Goal: Book appointment/travel/reservation

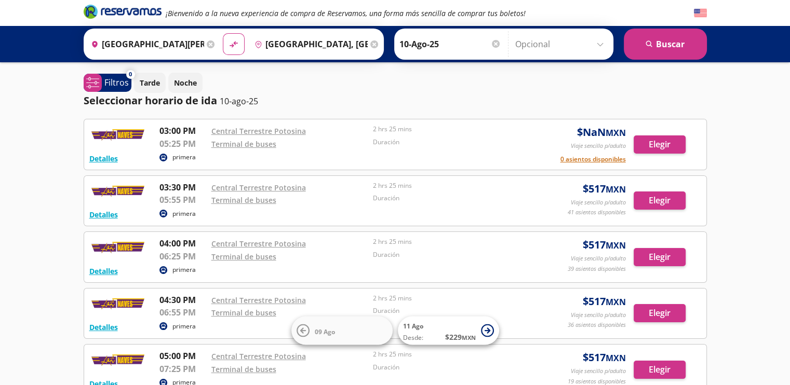
click at [436, 59] on div "[PERSON_NAME] [DATE] Elige tu fecha de [PERSON_NAME][DATE] Lun Mar Mié Jue Vie …" at bounding box center [503, 44] width 219 height 31
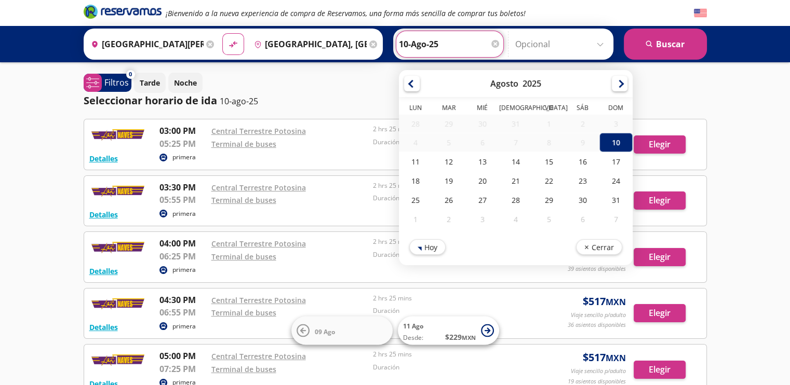
click at [434, 45] on input "10-Ago-25" at bounding box center [450, 44] width 102 height 26
click at [407, 164] on div "11" at bounding box center [415, 161] width 33 height 19
type input "11-Ago-25"
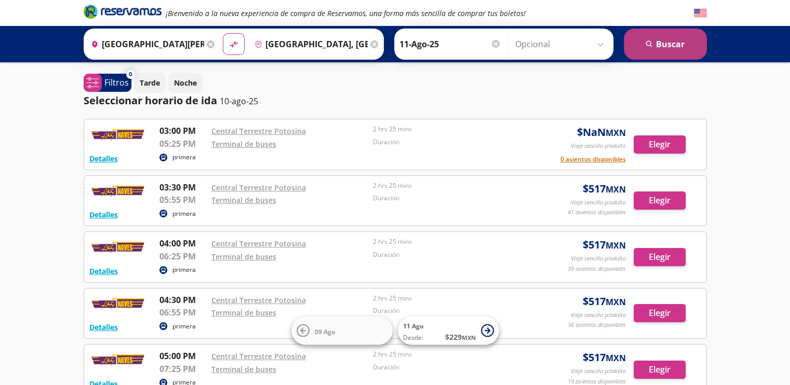
click at [694, 50] on button "search [GEOGRAPHIC_DATA]" at bounding box center [665, 44] width 83 height 31
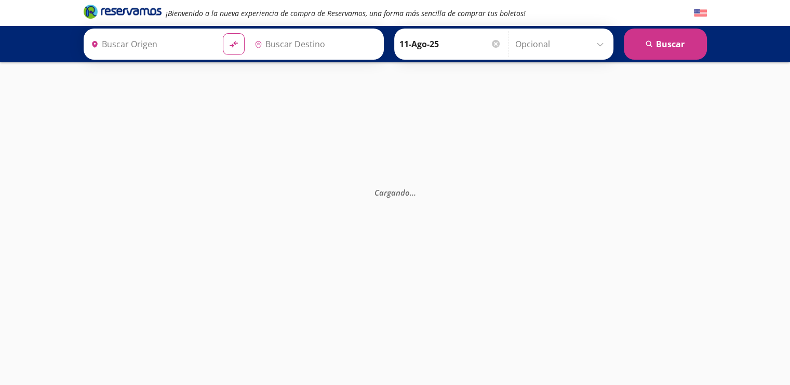
type input "[GEOGRAPHIC_DATA], [GEOGRAPHIC_DATA][PERSON_NAME]"
type input "[GEOGRAPHIC_DATA][PERSON_NAME], [GEOGRAPHIC_DATA][PERSON_NAME]"
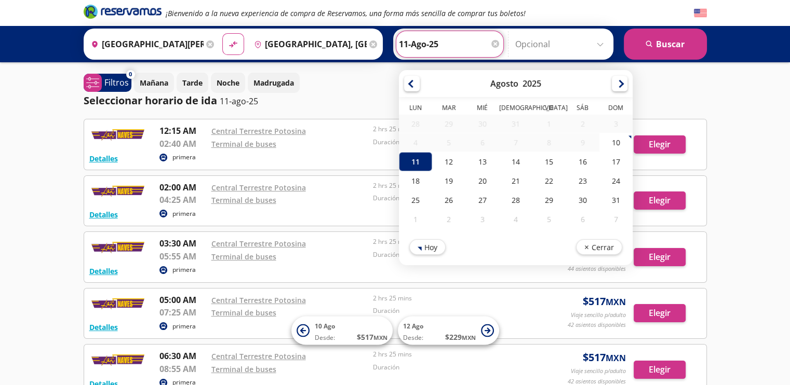
click at [447, 48] on input "11-Ago-25" at bounding box center [450, 44] width 102 height 26
click at [612, 150] on div "10" at bounding box center [615, 142] width 33 height 19
type input "10-Ago-25"
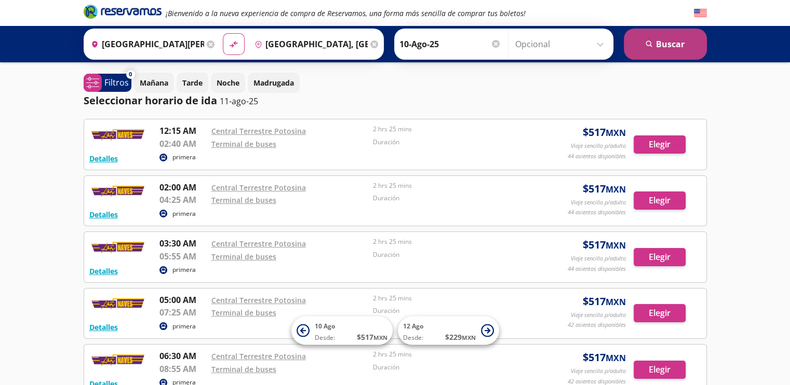
click at [684, 40] on button "search [GEOGRAPHIC_DATA]" at bounding box center [665, 44] width 83 height 31
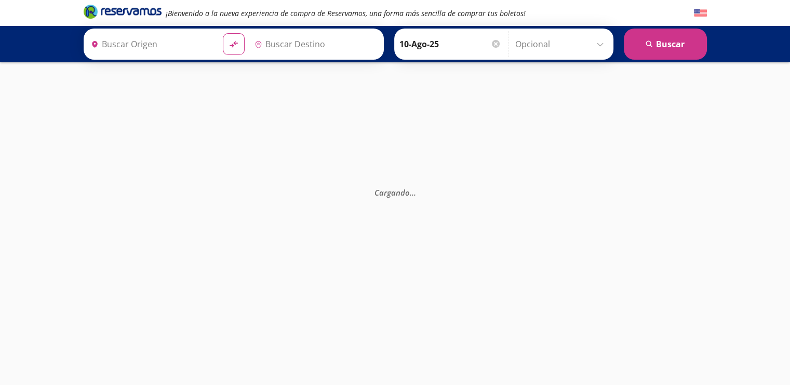
type input "[GEOGRAPHIC_DATA][PERSON_NAME], [GEOGRAPHIC_DATA][PERSON_NAME]"
type input "[GEOGRAPHIC_DATA], [GEOGRAPHIC_DATA][PERSON_NAME]"
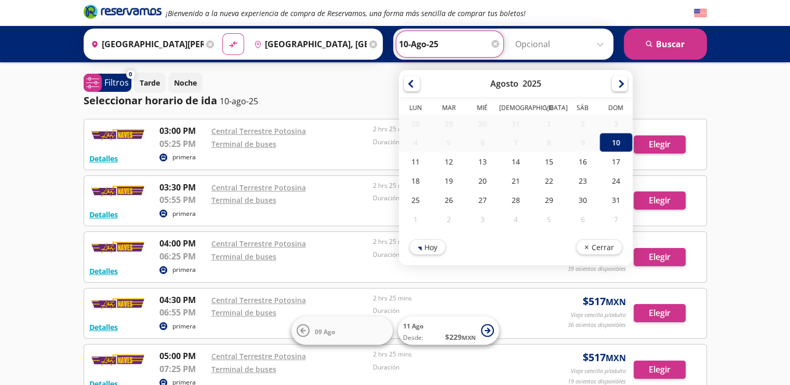
click at [446, 46] on input "10-Ago-25" at bounding box center [450, 44] width 102 height 26
click at [401, 163] on div "11" at bounding box center [415, 161] width 33 height 19
type input "11-Ago-25"
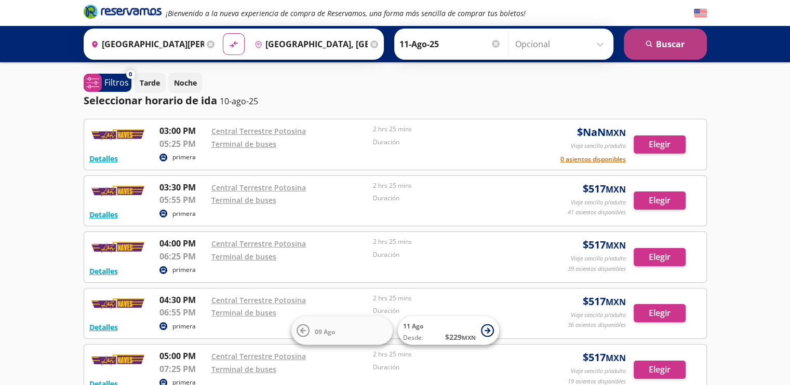
click at [669, 40] on button "search [GEOGRAPHIC_DATA]" at bounding box center [665, 44] width 83 height 31
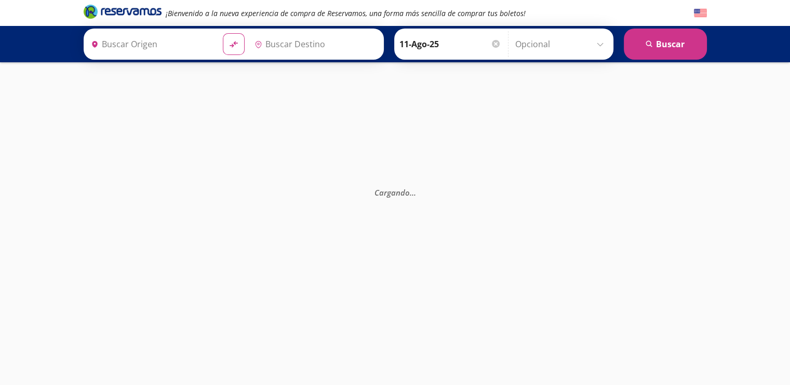
type input "[GEOGRAPHIC_DATA][PERSON_NAME], [GEOGRAPHIC_DATA][PERSON_NAME]"
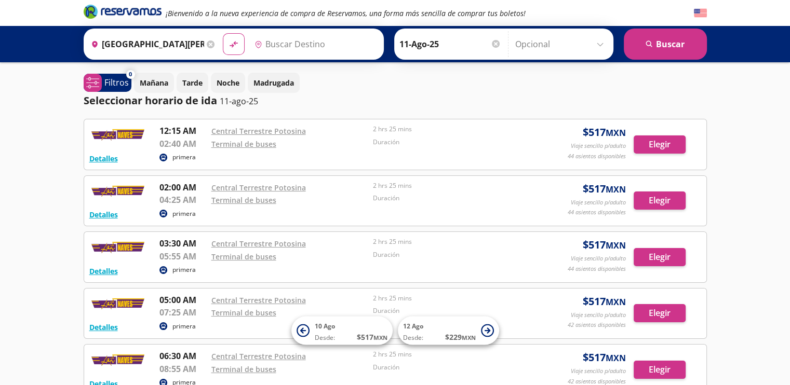
type input "[GEOGRAPHIC_DATA], [GEOGRAPHIC_DATA][PERSON_NAME]"
click at [492, 47] on div at bounding box center [496, 44] width 8 height 8
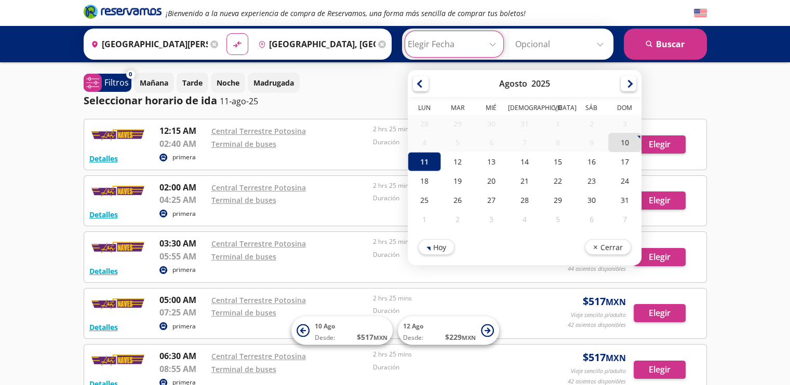
click at [613, 139] on div "10" at bounding box center [624, 142] width 33 height 19
type input "10-Ago-25"
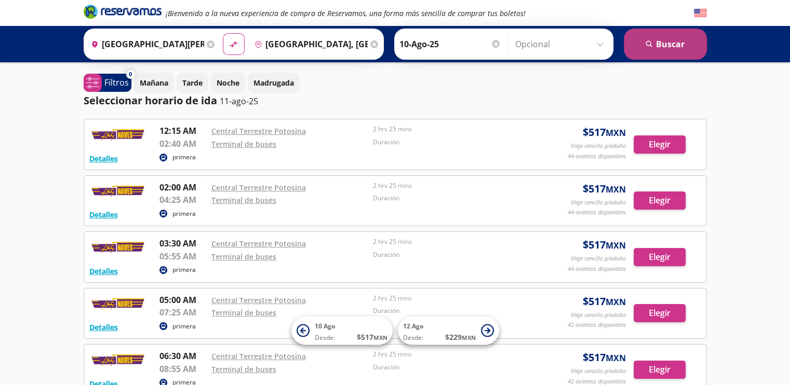
click at [652, 53] on button "search [GEOGRAPHIC_DATA]" at bounding box center [665, 44] width 83 height 31
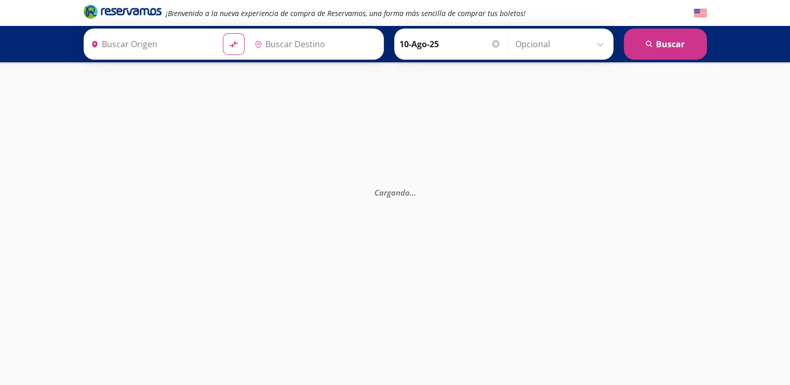
type input "[GEOGRAPHIC_DATA][PERSON_NAME], [GEOGRAPHIC_DATA][PERSON_NAME]"
type input "[GEOGRAPHIC_DATA], [GEOGRAPHIC_DATA][PERSON_NAME]"
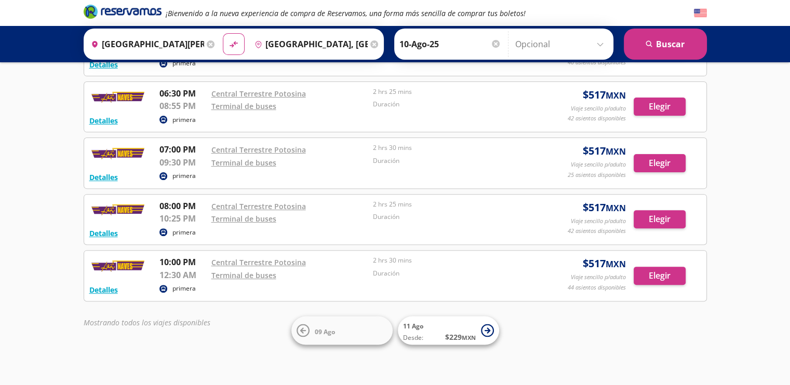
scroll to position [317, 0]
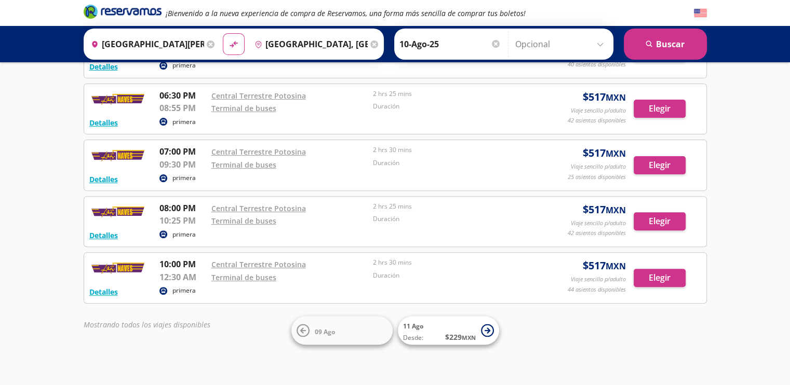
click at [492, 47] on div at bounding box center [496, 44] width 8 height 8
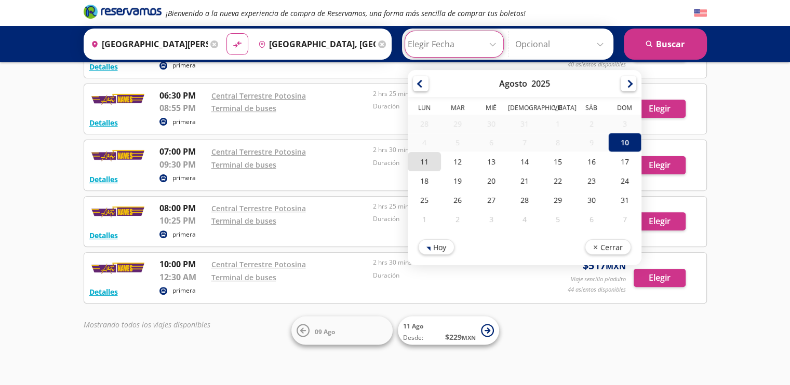
click at [425, 157] on div "11" at bounding box center [424, 161] width 33 height 19
type input "11-Ago-25"
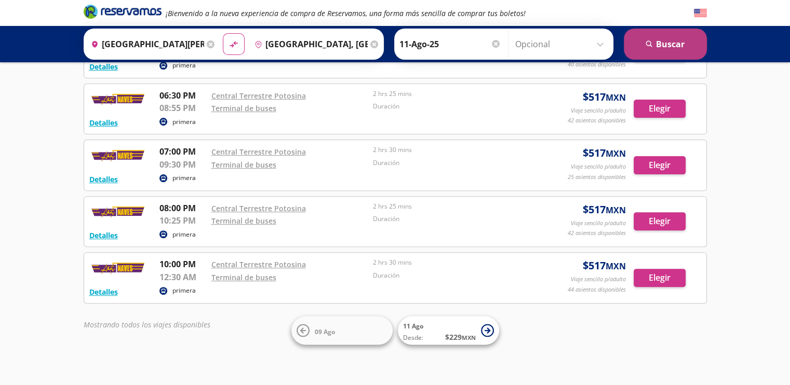
click at [676, 43] on button "search [GEOGRAPHIC_DATA]" at bounding box center [665, 44] width 83 height 31
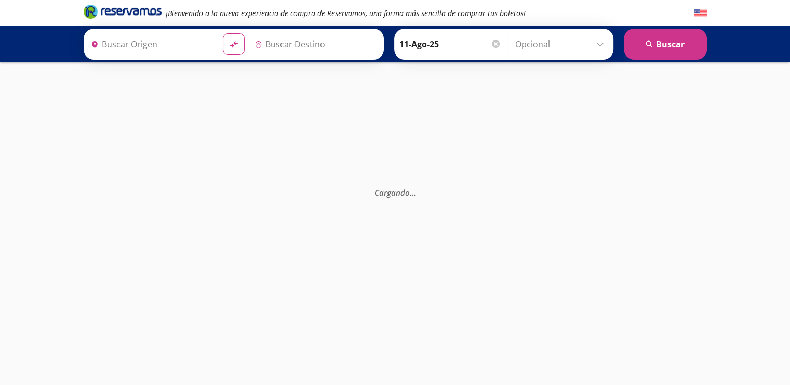
type input "[GEOGRAPHIC_DATA][PERSON_NAME], [GEOGRAPHIC_DATA][PERSON_NAME]"
type input "[GEOGRAPHIC_DATA], [GEOGRAPHIC_DATA][PERSON_NAME]"
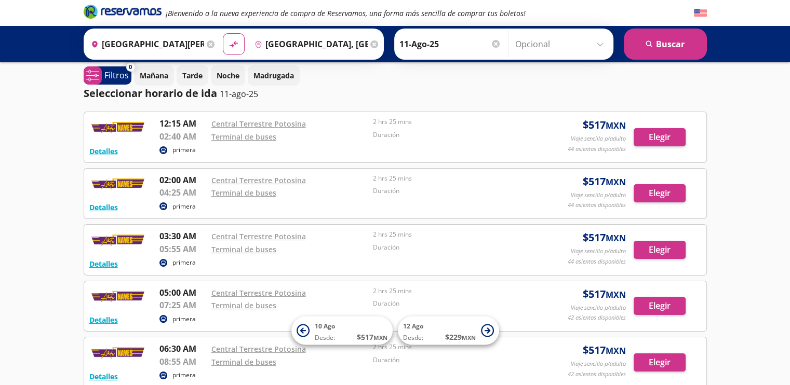
scroll to position [6, 0]
